Goal: Complete application form

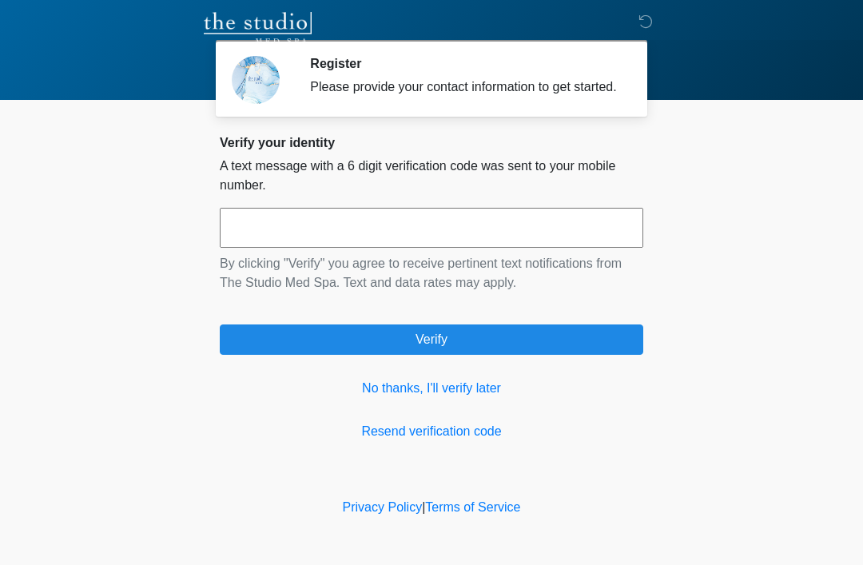
click at [475, 398] on link "No thanks, I'll verify later" at bounding box center [431, 388] width 423 height 19
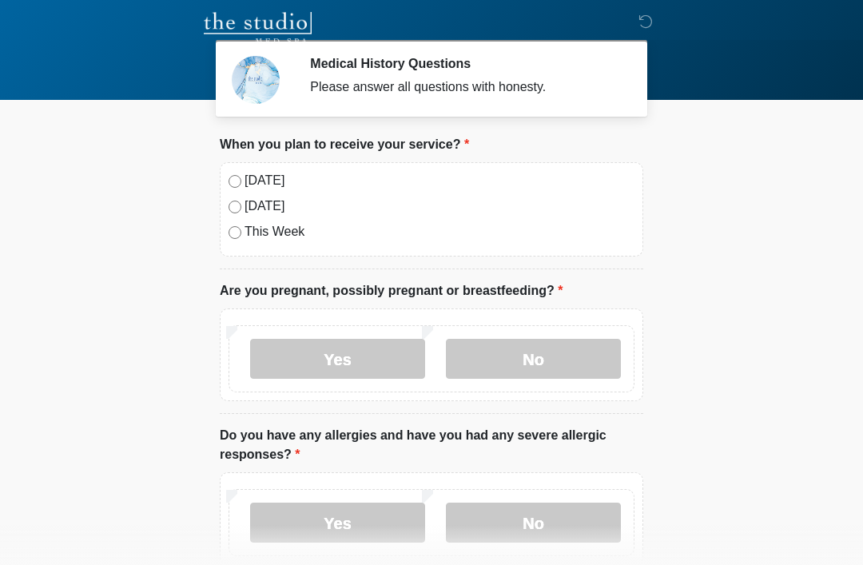
click at [257, 181] on label "[DATE]" at bounding box center [439, 180] width 390 height 19
click at [583, 359] on label "No" at bounding box center [533, 359] width 175 height 40
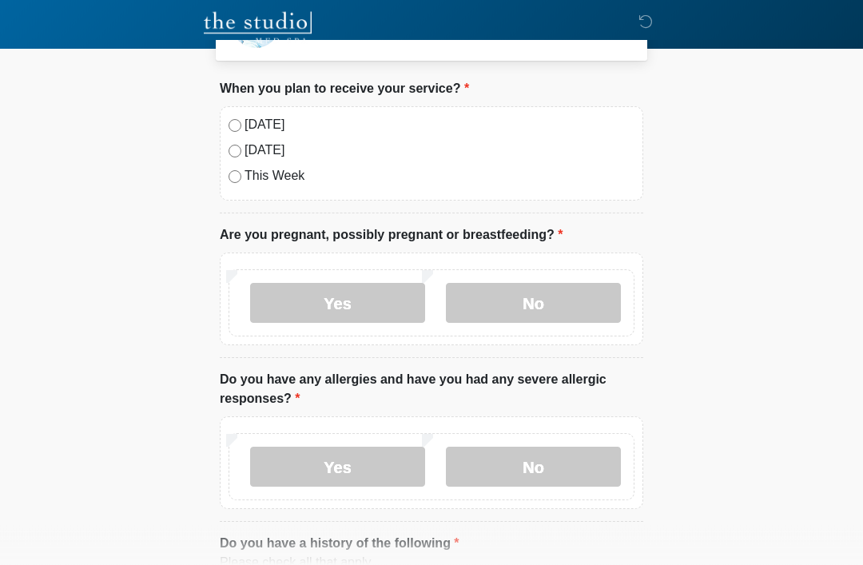
scroll to position [64, 0]
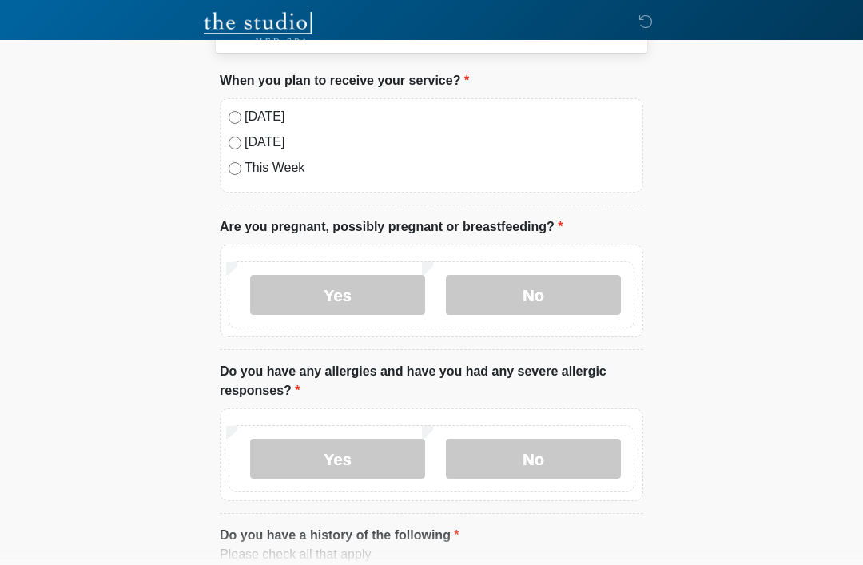
click at [574, 466] on label "No" at bounding box center [533, 459] width 175 height 40
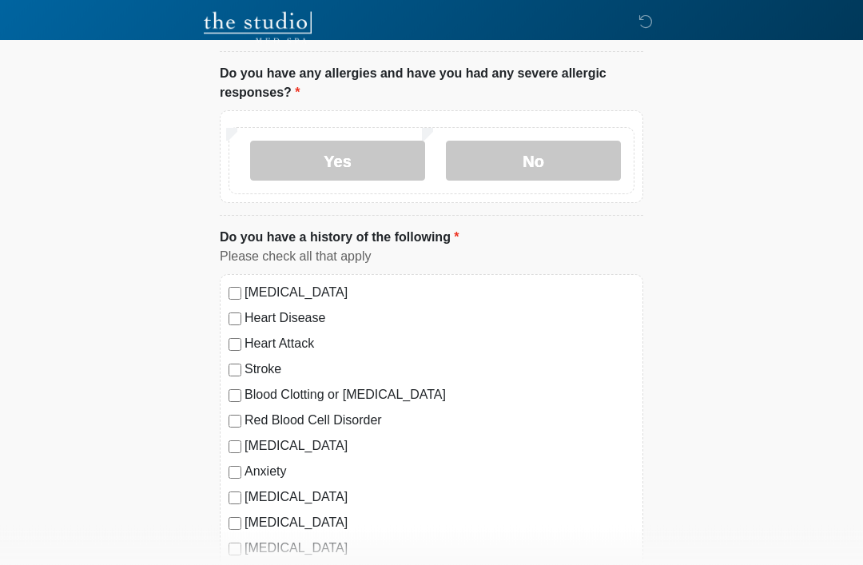
scroll to position [368, 0]
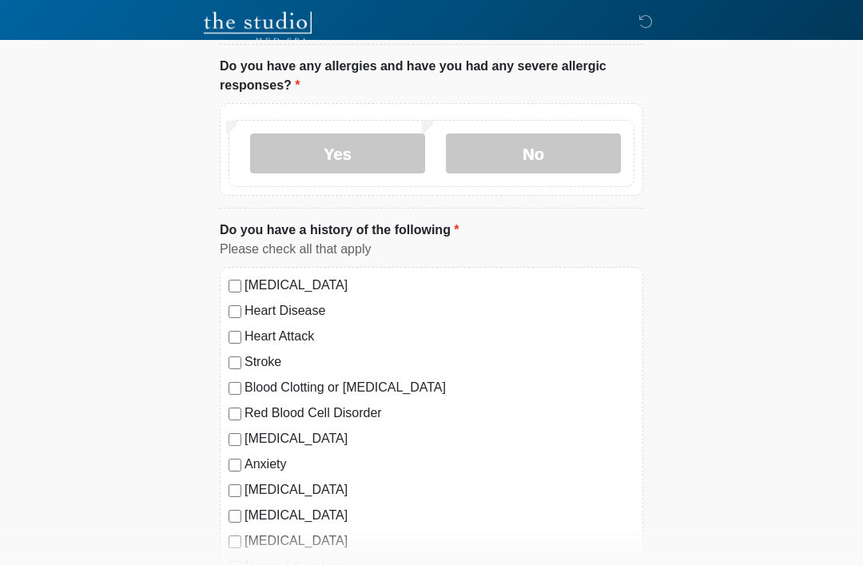
click at [326, 564] on label "None of the above" at bounding box center [439, 567] width 390 height 19
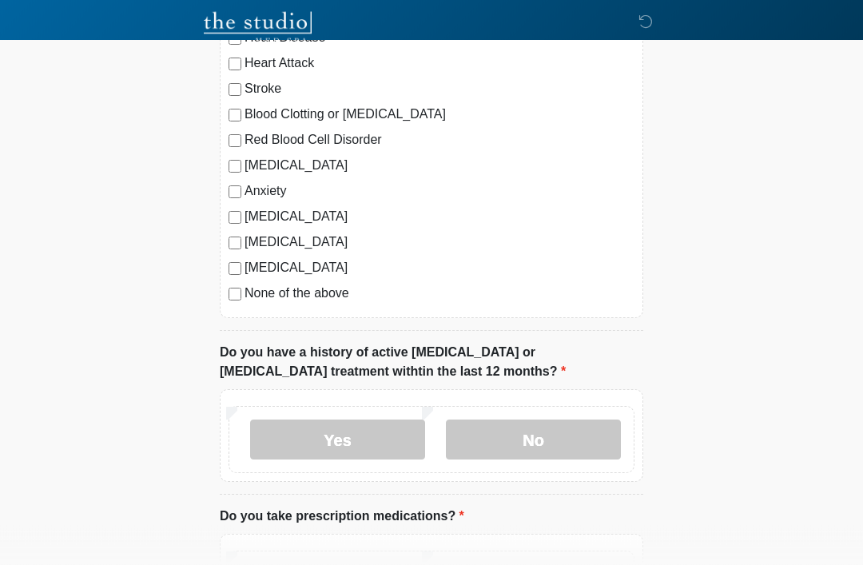
scroll to position [642, 0]
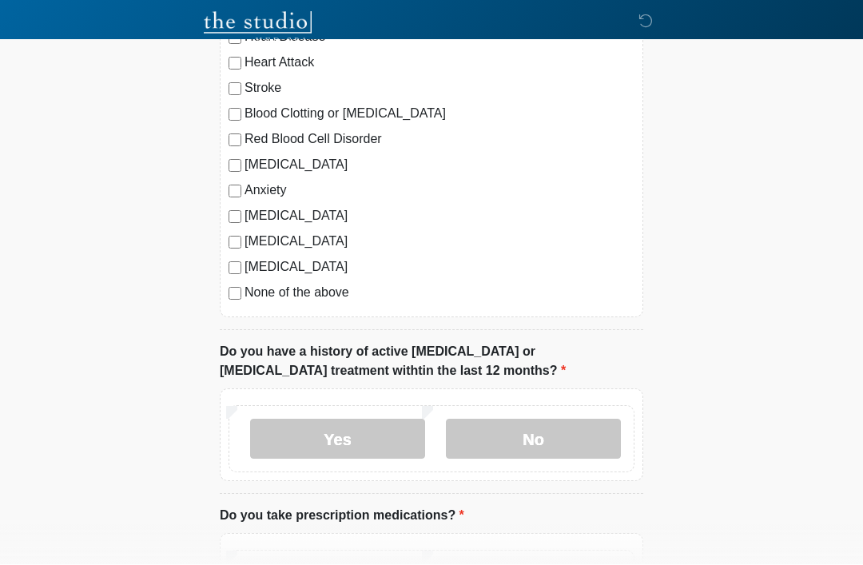
click at [583, 443] on label "No" at bounding box center [533, 439] width 175 height 40
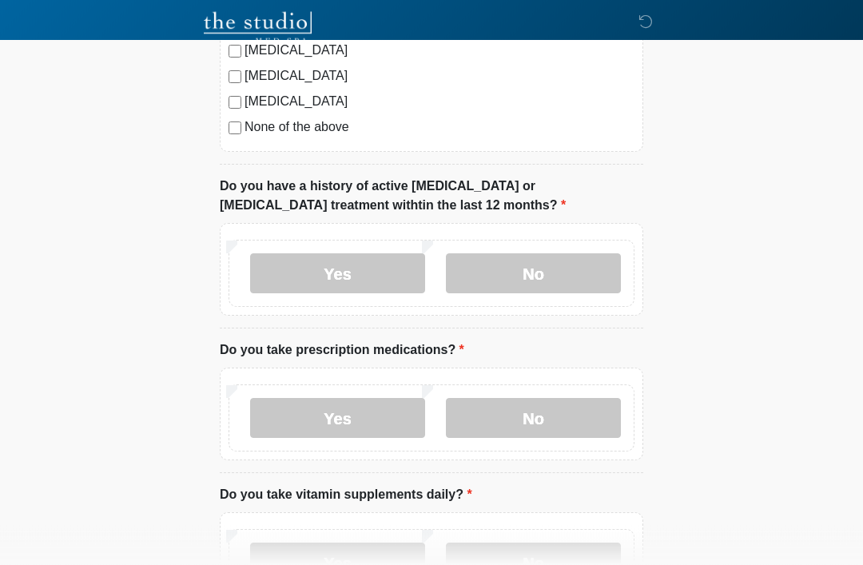
click at [380, 414] on label "Yes" at bounding box center [337, 419] width 175 height 40
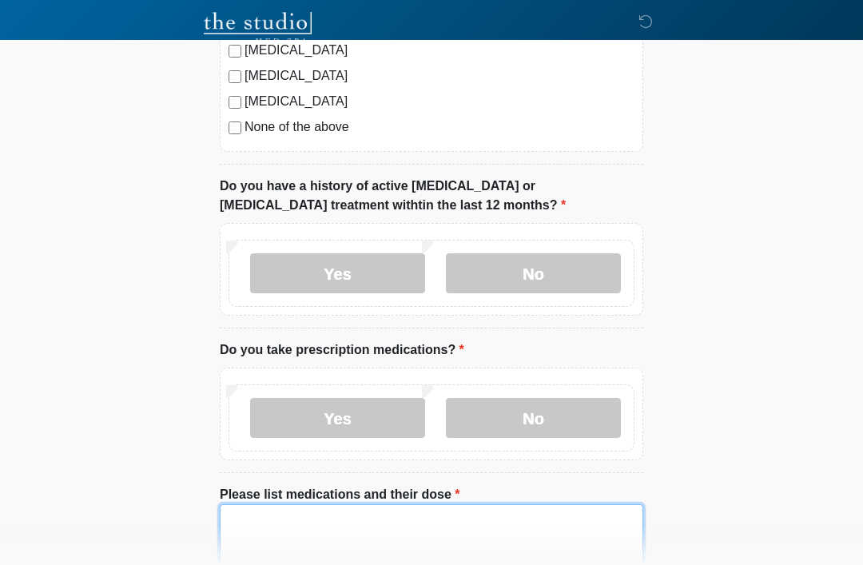
click at [304, 529] on textarea "Please list medications and their dose" at bounding box center [431, 538] width 423 height 69
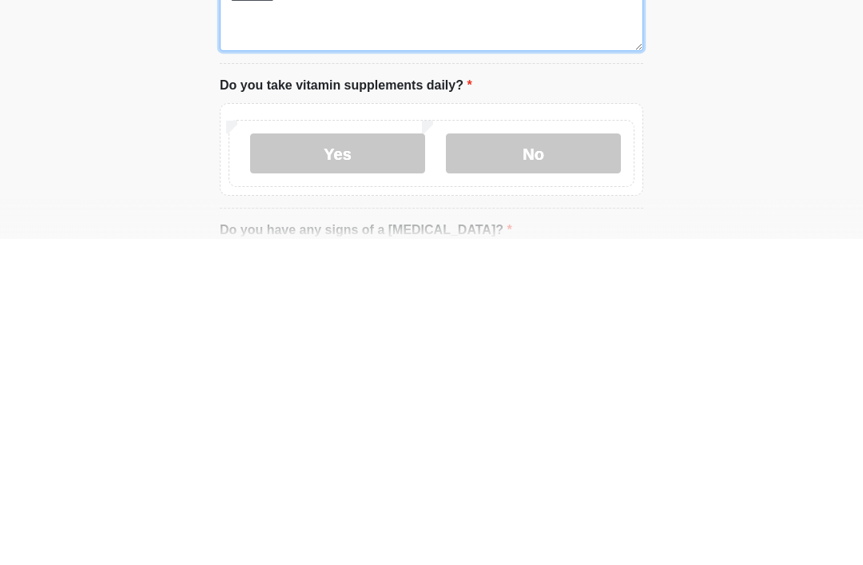
scroll to position [1024, 0]
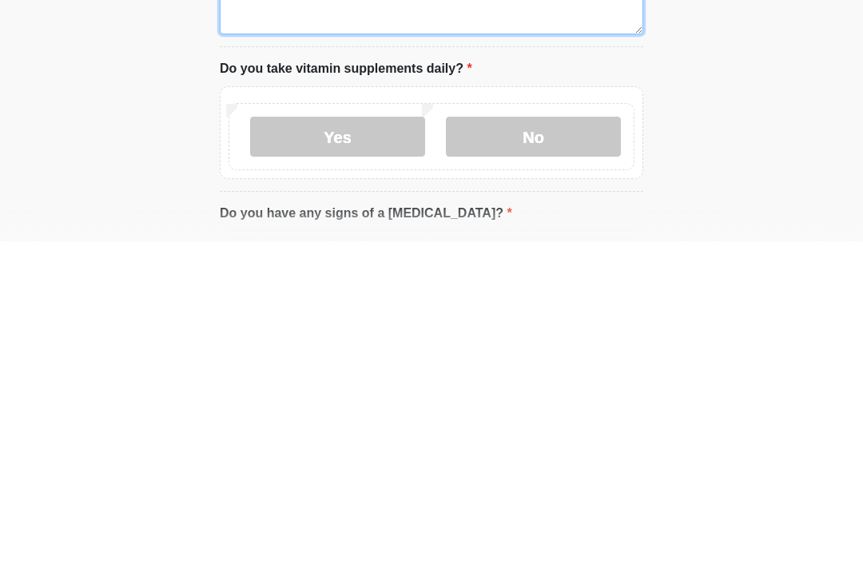
type textarea "*********"
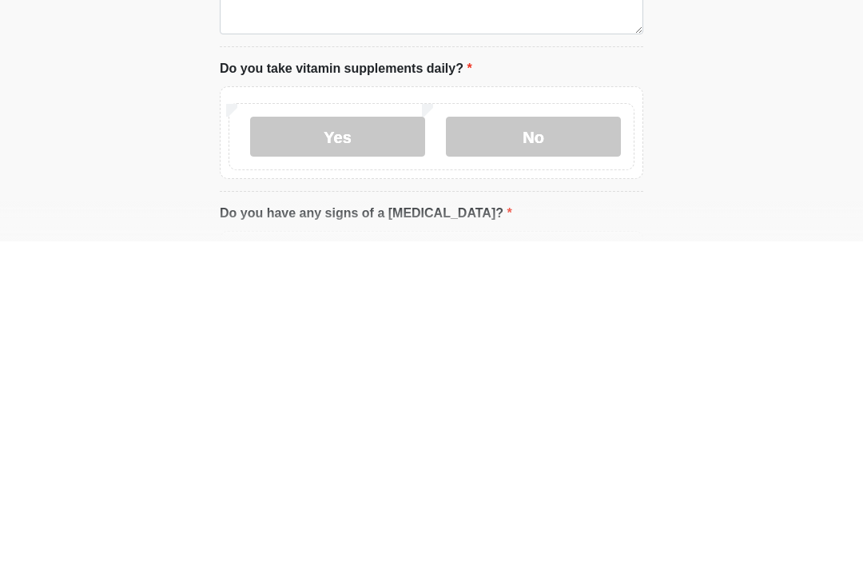
click at [589, 440] on label "No" at bounding box center [533, 460] width 175 height 40
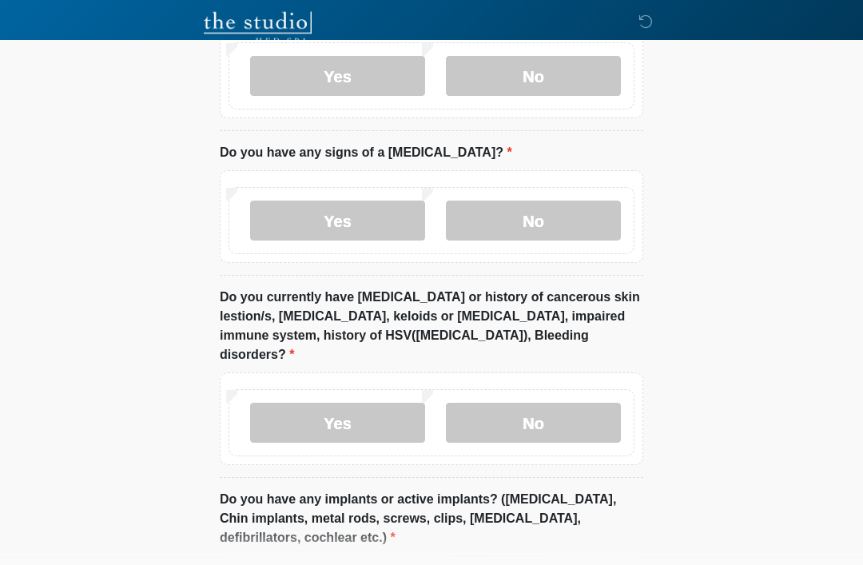
click at [577, 217] on label "No" at bounding box center [533, 221] width 175 height 40
click at [567, 419] on label "No" at bounding box center [533, 423] width 175 height 40
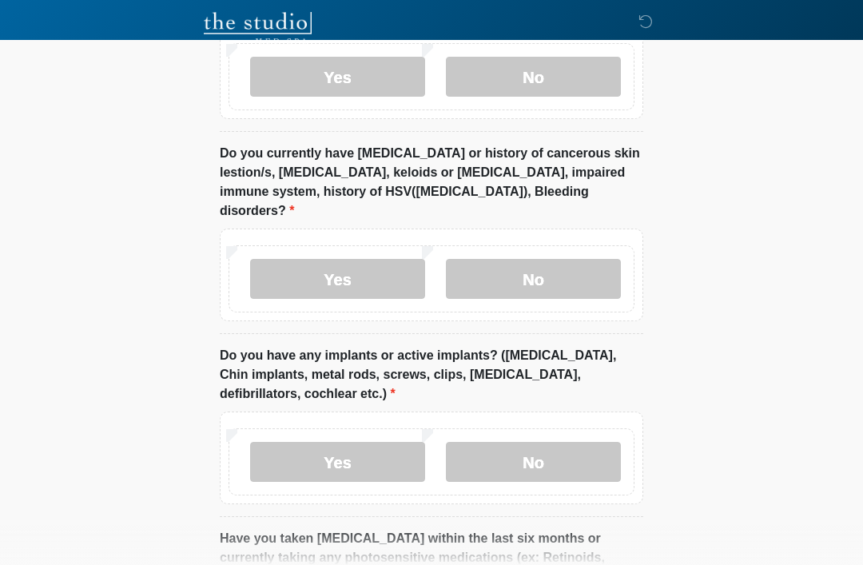
click at [560, 446] on label "No" at bounding box center [533, 462] width 175 height 40
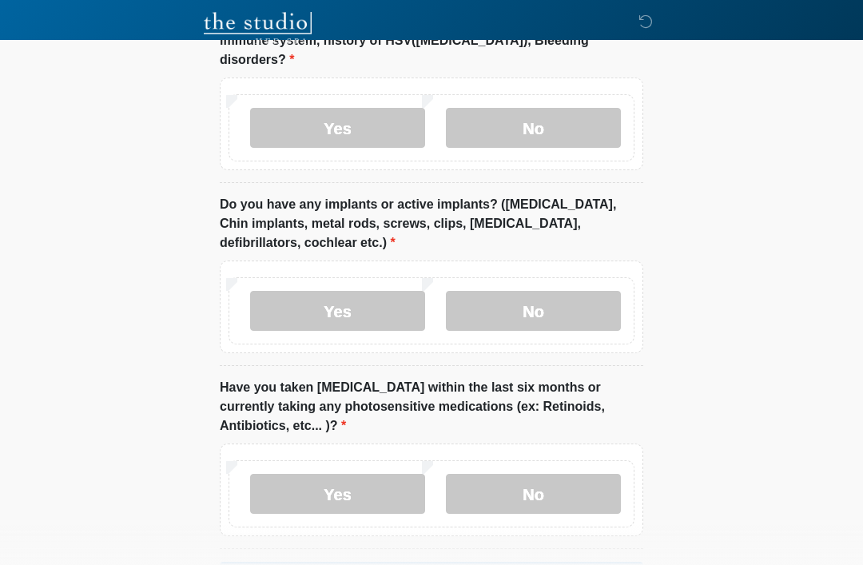
scroll to position [1741, 0]
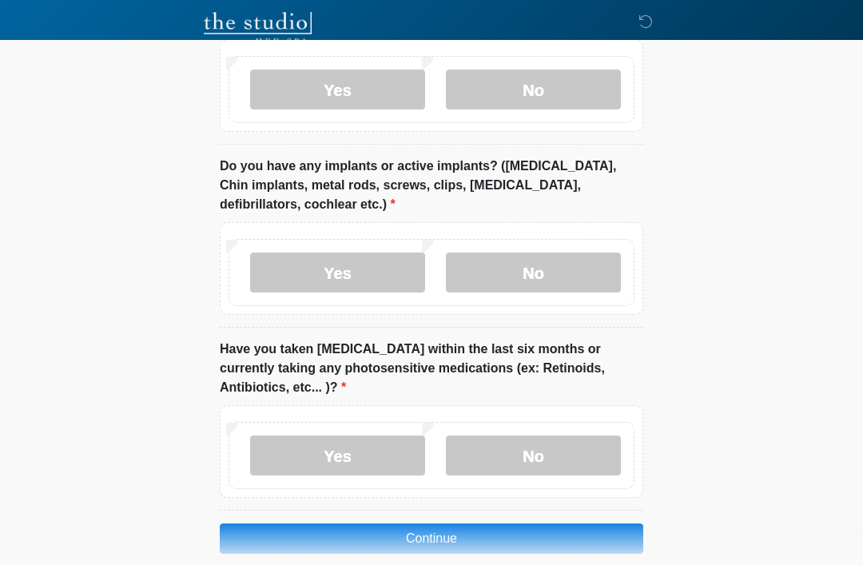
click at [573, 435] on label "No" at bounding box center [533, 455] width 175 height 40
click at [454, 523] on button "Continue" at bounding box center [431, 538] width 423 height 30
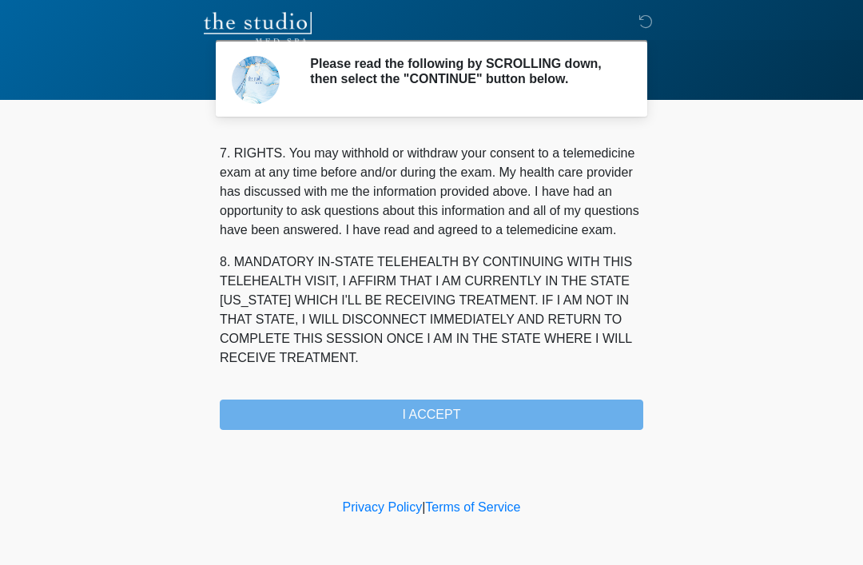
scroll to position [701, 0]
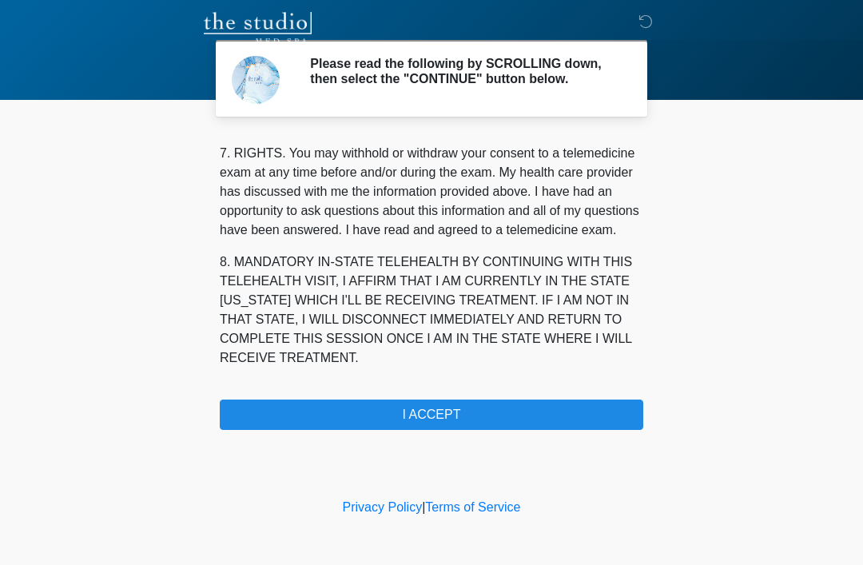
click at [459, 422] on button "I ACCEPT" at bounding box center [431, 414] width 423 height 30
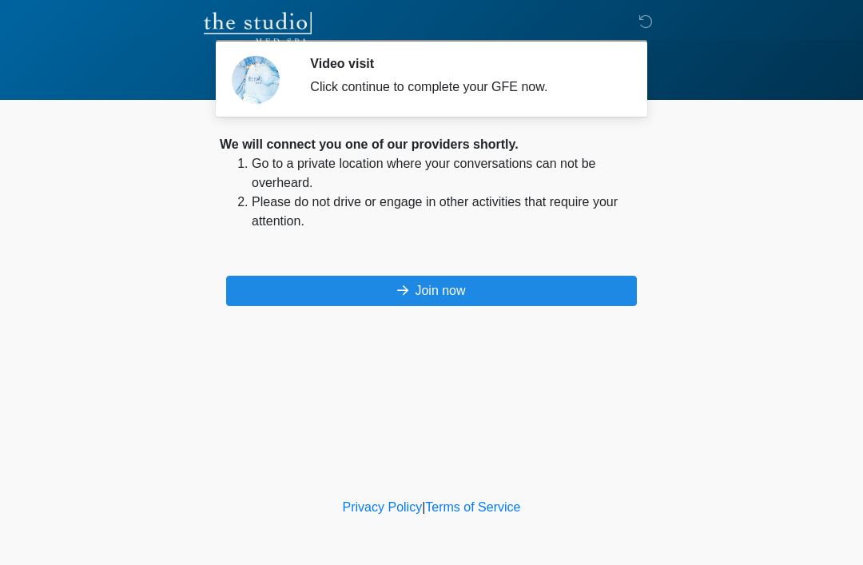
click at [489, 292] on button "Join now" at bounding box center [431, 291] width 411 height 30
